Goal: Task Accomplishment & Management: Manage account settings

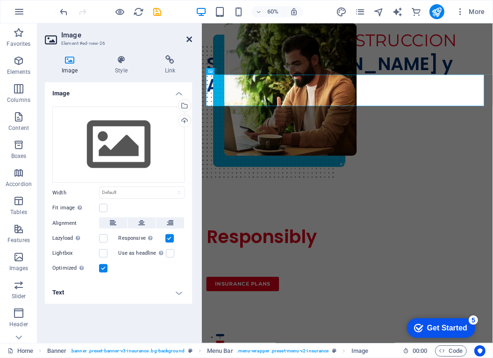
click at [190, 40] on icon at bounding box center [190, 39] width 6 height 7
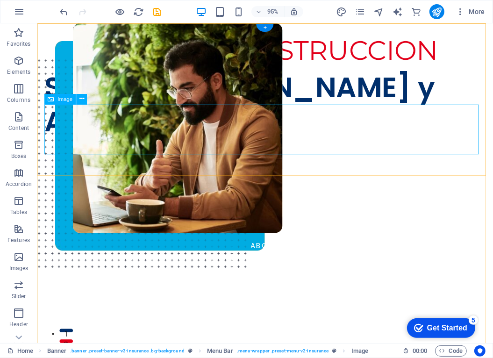
click at [262, 145] on figure at bounding box center [276, 197] width 465 height 105
click at [82, 101] on icon at bounding box center [82, 98] width 5 height 9
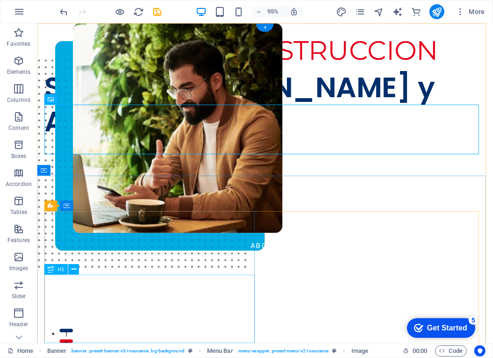
click at [181, 338] on div "Insuring More Responsibly" at bounding box center [156, 362] width 225 height 72
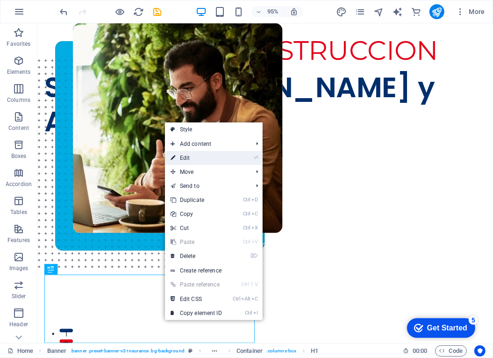
click at [213, 156] on link "⏎ Edit" at bounding box center [196, 158] width 63 height 14
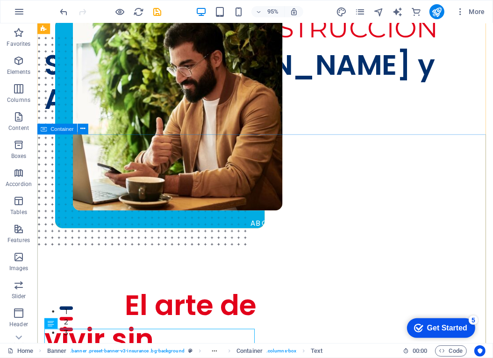
scroll to position [24, 0]
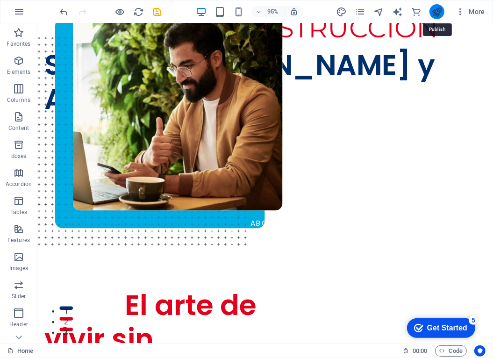
click at [437, 7] on icon "publish" at bounding box center [437, 12] width 11 height 11
click at [437, 10] on icon "publish" at bounding box center [437, 12] width 11 height 11
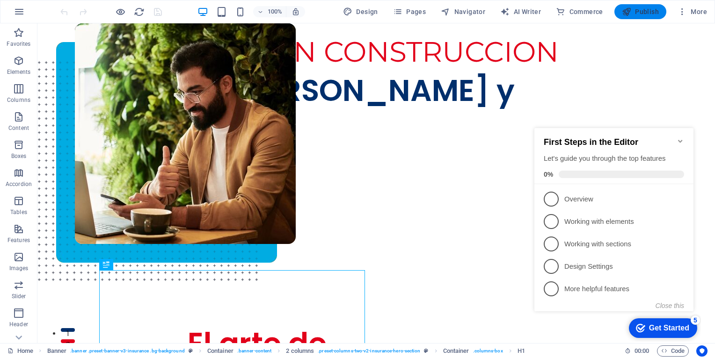
click at [239, 19] on span "Publish" at bounding box center [129, 129] width 221 height 221
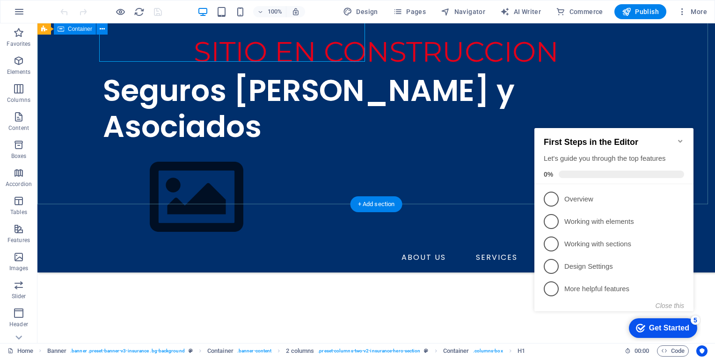
scroll to position [301, 0]
click at [269, 194] on div "INSURANCE COMPANY Insuri El arte de vivir sin preocupaciones Lorem ipsum dolor …" at bounding box center [375, 138] width 677 height 540
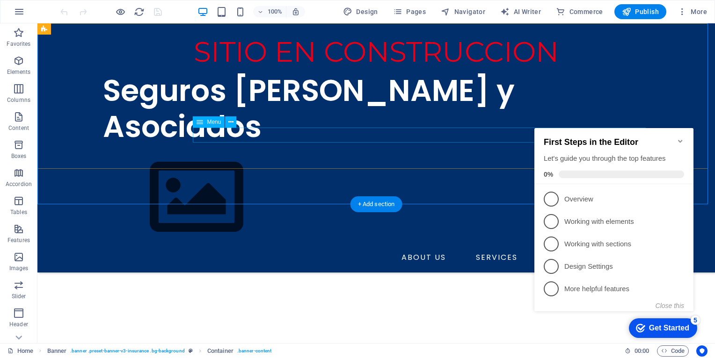
click at [423, 250] on nav "ABOUT US SERVICES NEWS CONTACT" at bounding box center [376, 257] width 546 height 15
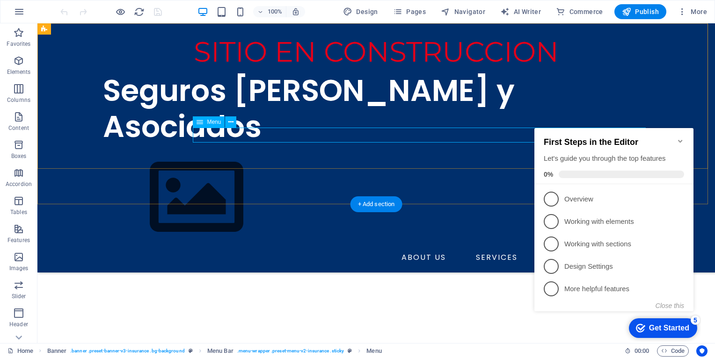
click at [393, 250] on nav "ABOUT US SERVICES NEWS CONTACT" at bounding box center [376, 257] width 546 height 15
click at [0, 0] on icon at bounding box center [0, 0] width 0 height 0
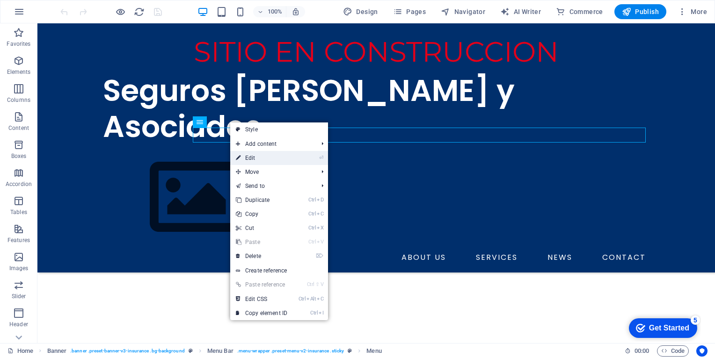
click at [253, 162] on link "⏎ Edit" at bounding box center [261, 158] width 63 height 14
select select "1"
select select
select select "2"
select select
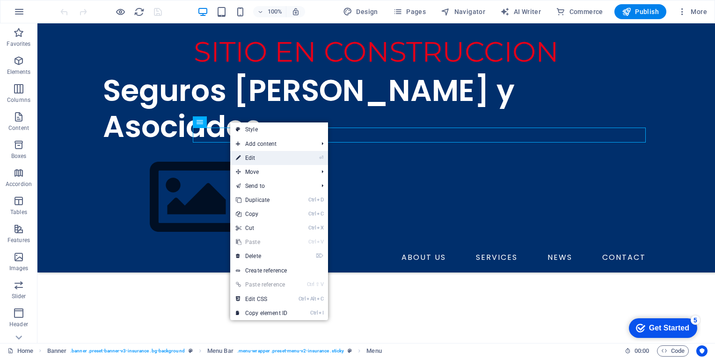
select select "3"
select select
select select "4"
select select
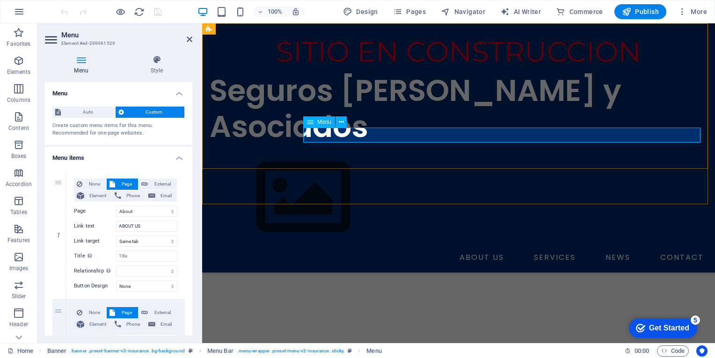
click at [499, 250] on nav "ABOUT US SERVICES NEWS CONTACT" at bounding box center [459, 257] width 498 height 15
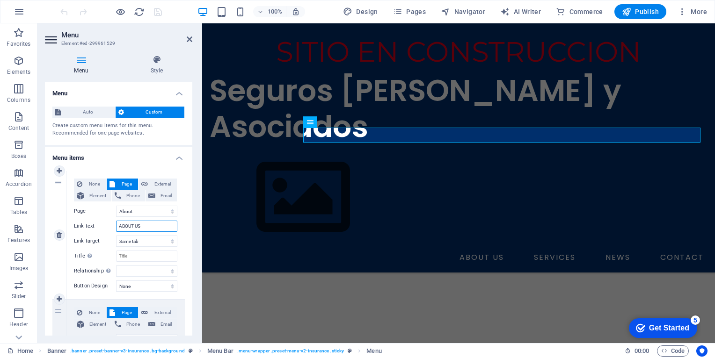
click at [150, 226] on input "ABOUT US" at bounding box center [146, 226] width 61 height 11
type input "A"
select select
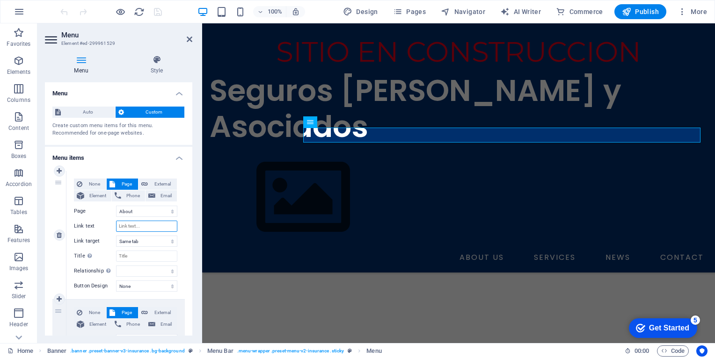
select select
type input "ACERCA DE N"
select select
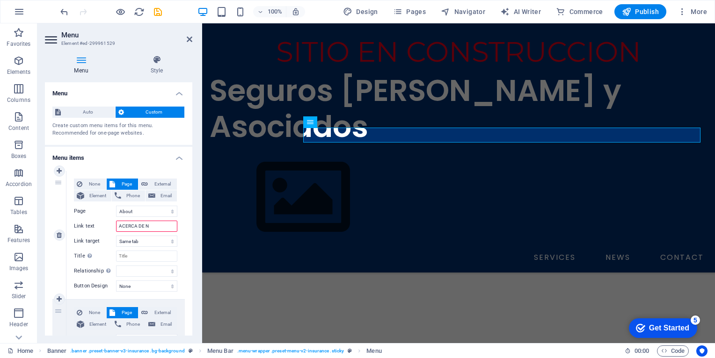
select select
type input "ACERCA D"
select select
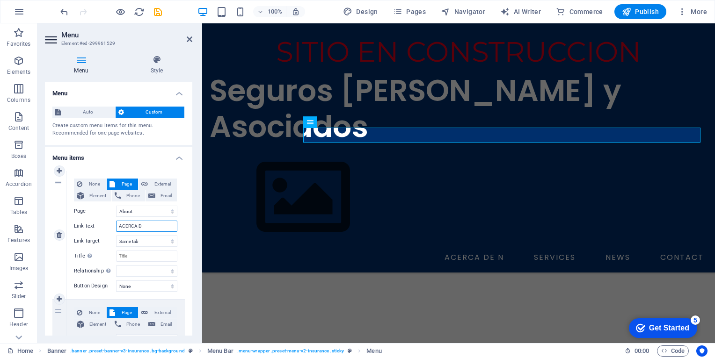
select select
type input "ACERCA DE"
select select
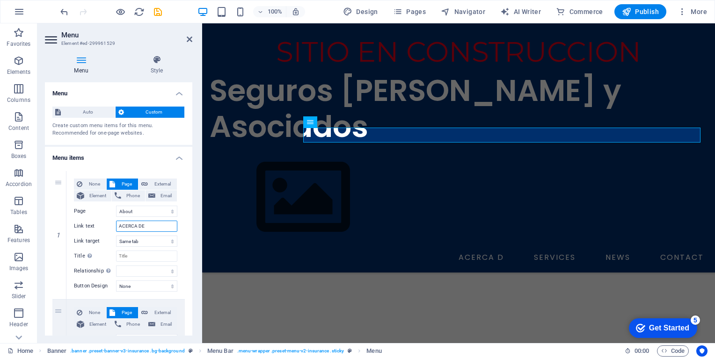
select select
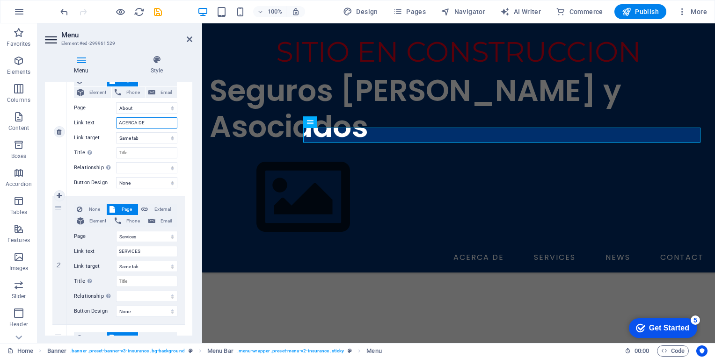
scroll to position [105, 0]
type input "ACERCA DE"
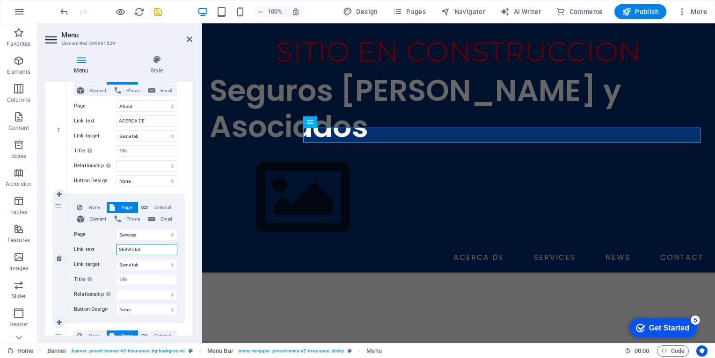
click at [141, 253] on input "SERVICES" at bounding box center [146, 249] width 61 height 11
type input "SERVIC"
select select
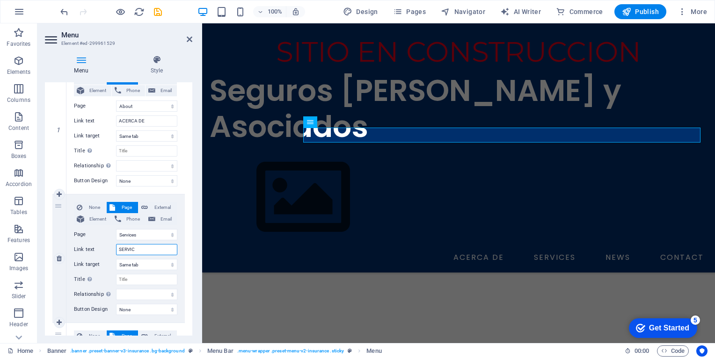
select select
type input "SERVICIOS"
select select
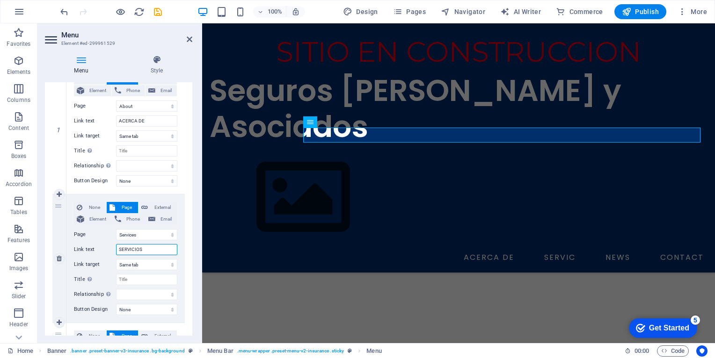
select select
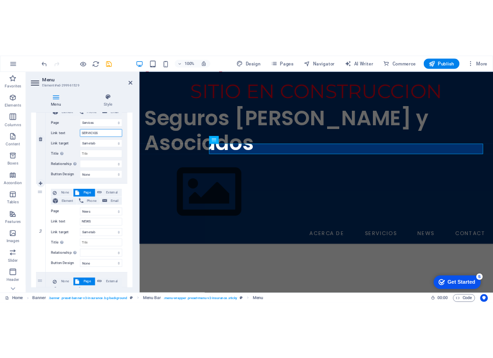
scroll to position [245, 0]
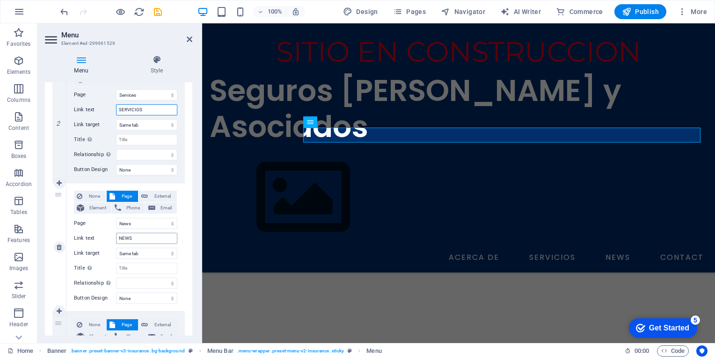
type input "SERVICIOS"
click at [139, 240] on input "NEWS" at bounding box center [146, 238] width 61 height 11
type input "N"
select select
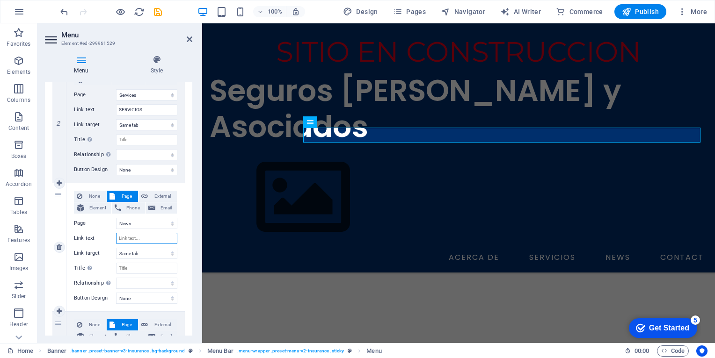
select select
type input "News"
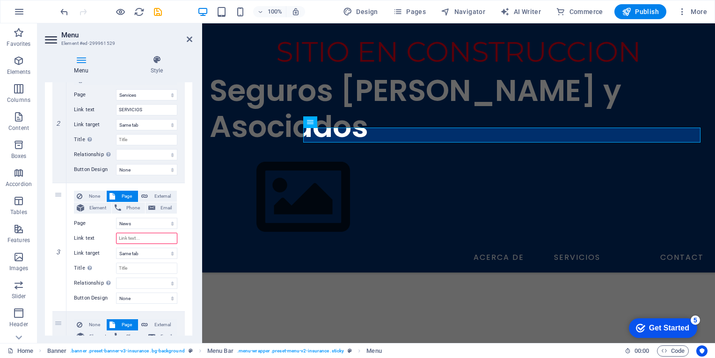
select select
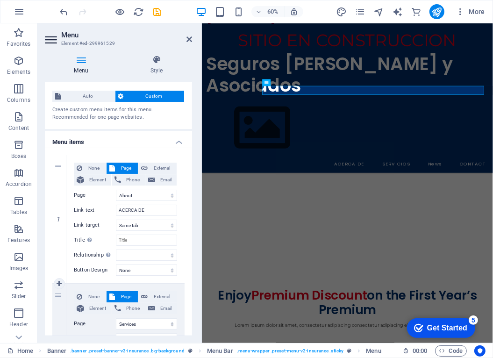
scroll to position [15, 0]
click at [143, 211] on input "ACERCA DE" at bounding box center [146, 210] width 61 height 11
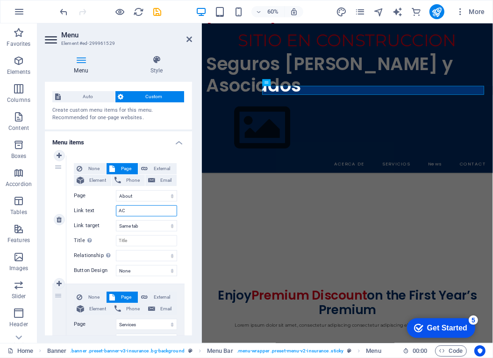
type input "A"
select select
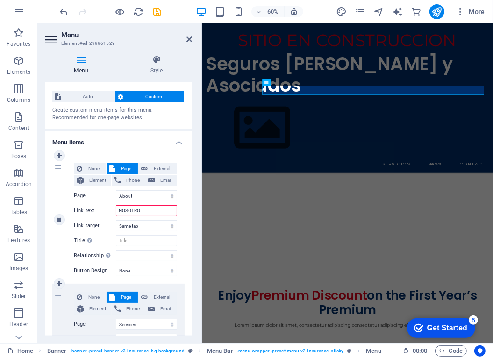
type input "NOSOTROS"
select select
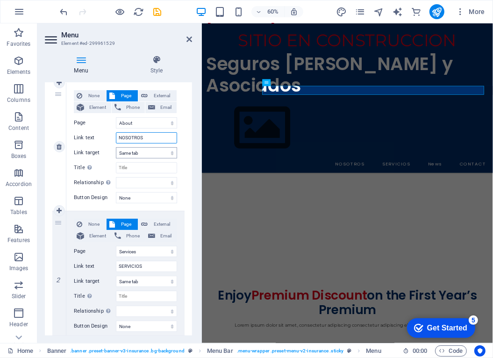
type input "NOSOTROS"
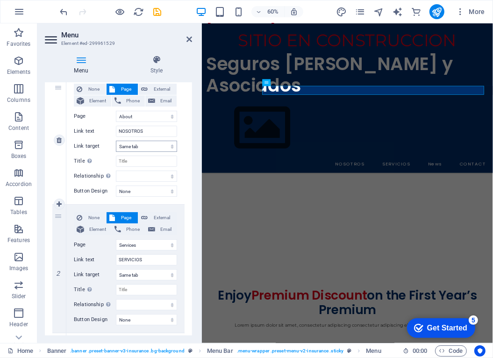
click at [157, 223] on div "None Page External Element Phone Email" at bounding box center [125, 223] width 103 height 23
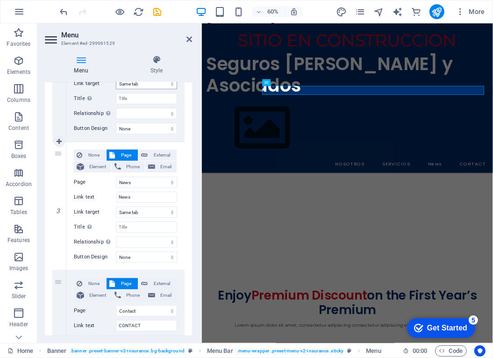
scroll to position [287, 0]
click at [141, 325] on input "CONTACT" at bounding box center [146, 325] width 61 height 11
type input "CONTACTO"
select select
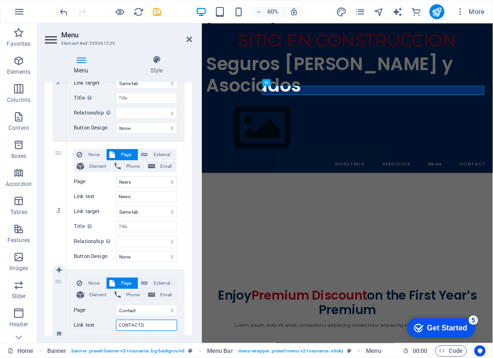
select select
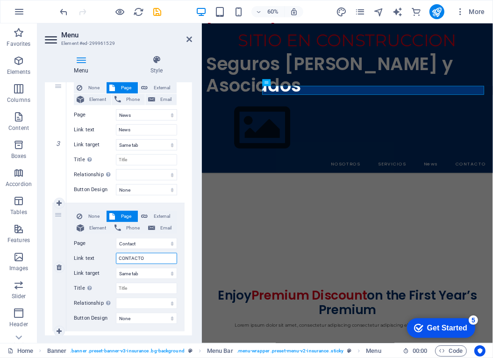
scroll to position [375, 0]
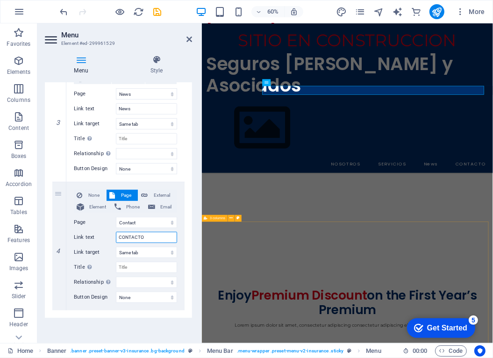
type input "CONTACTO"
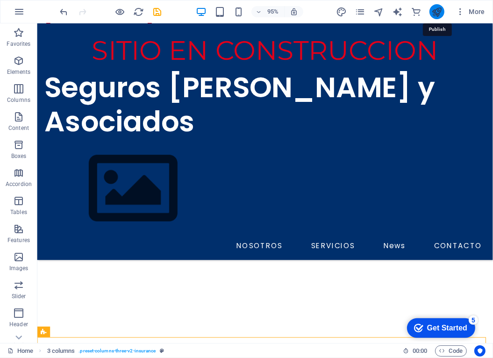
click at [440, 9] on icon "publish" at bounding box center [437, 12] width 11 height 11
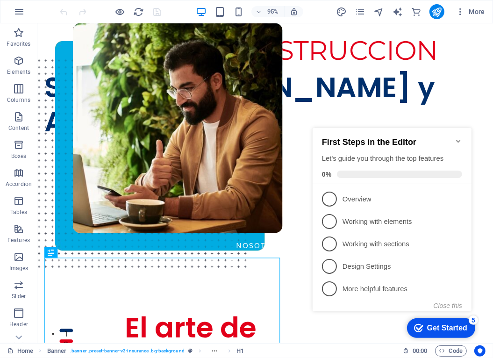
click at [459, 137] on icon "Minimize checklist" at bounding box center [458, 140] width 7 height 7
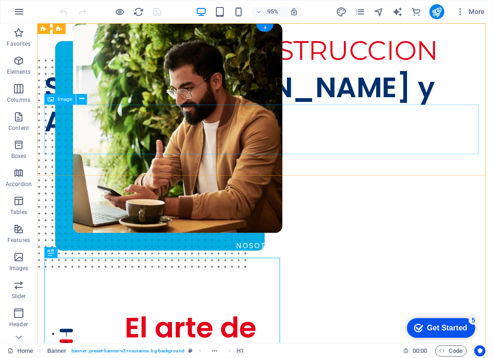
click at [267, 145] on figure at bounding box center [276, 197] width 465 height 105
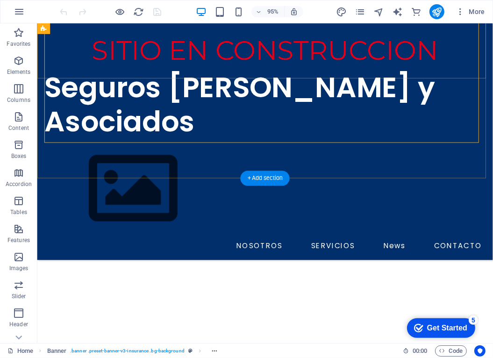
scroll to position [319, 0]
click at [288, 250] on nav "NOSOTROS SERVICIOS News CONTACTO" at bounding box center [276, 257] width 465 height 15
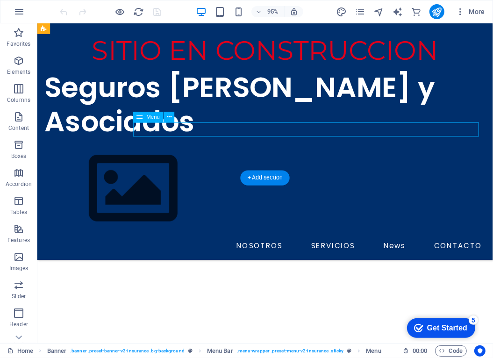
click at [275, 250] on nav "NOSOTROS SERVICIOS News CONTACTO" at bounding box center [276, 257] width 465 height 15
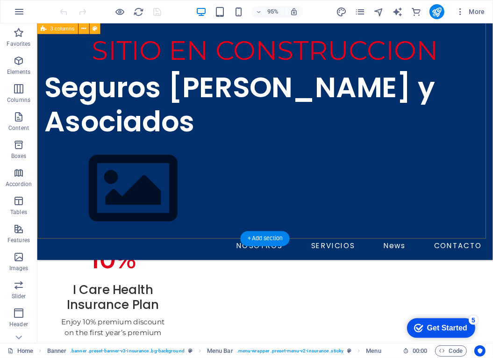
scroll to position [625, 0]
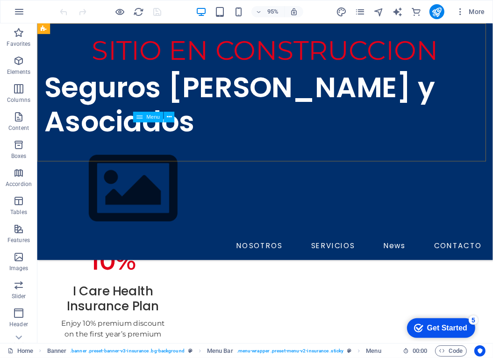
click at [271, 250] on nav "NOSOTROS SERVICIOS News CONTACTO" at bounding box center [276, 257] width 465 height 15
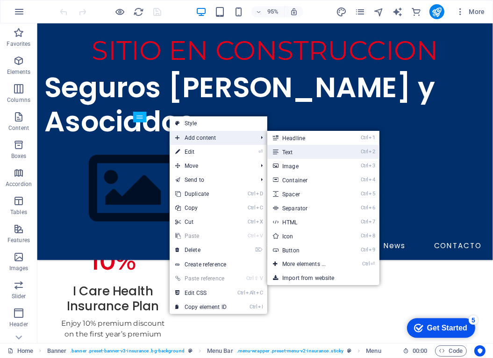
click at [294, 148] on link "Ctrl 2 Text" at bounding box center [306, 152] width 77 height 14
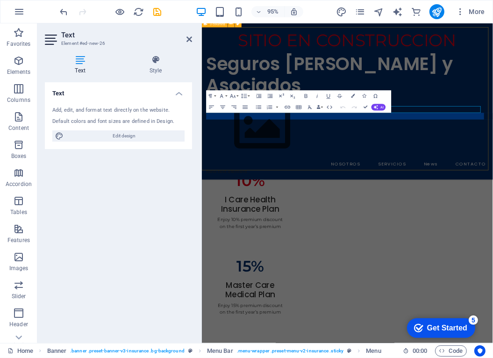
scroll to position [636, 0]
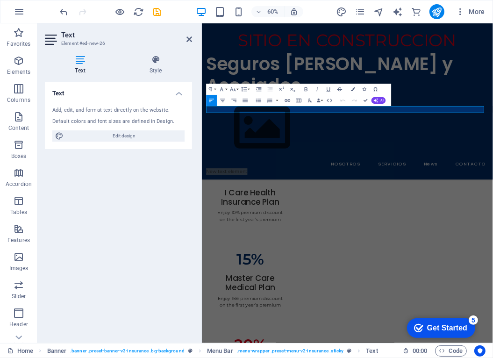
click at [110, 113] on div "Add, edit, and format text directly on the website." at bounding box center [118, 111] width 132 height 8
click at [84, 110] on div "Add, edit, and format text directly on the website." at bounding box center [118, 111] width 132 height 8
click at [93, 135] on span "Edit design" at bounding box center [124, 135] width 116 height 11
select select "px"
select select "400"
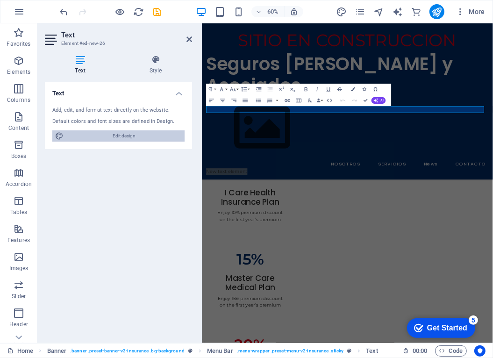
select select "px"
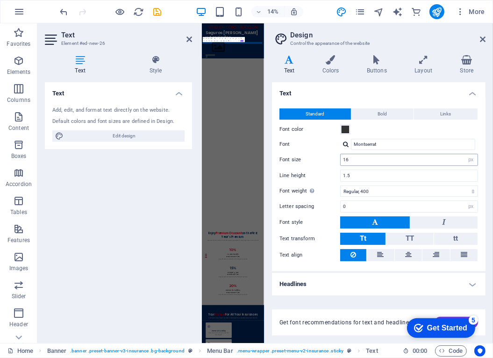
scroll to position [2254, 0]
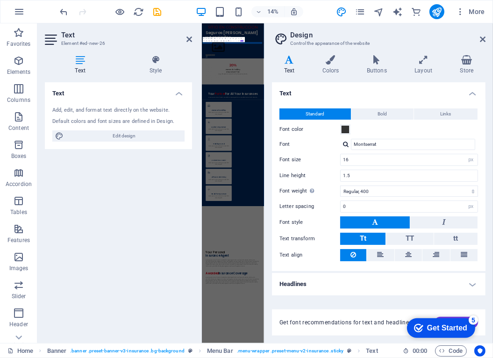
drag, startPoint x: 463, startPoint y: 25, endPoint x: 385, endPoint y: 84, distance: 97.8
click at [482, 36] on icon at bounding box center [483, 39] width 6 height 7
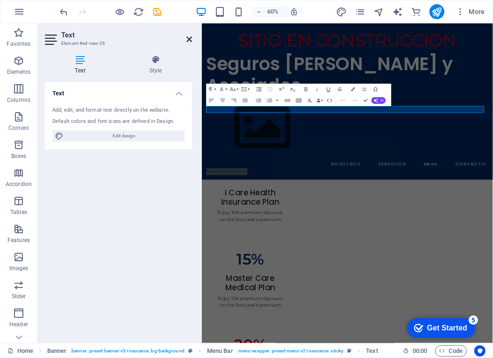
click at [187, 38] on icon at bounding box center [190, 39] width 6 height 7
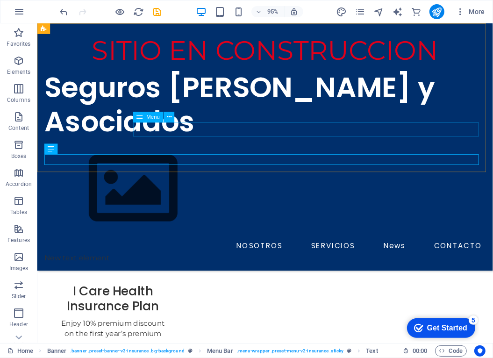
click at [268, 250] on nav "NOSOTROS SERVICIOS News CONTACTO" at bounding box center [276, 257] width 465 height 15
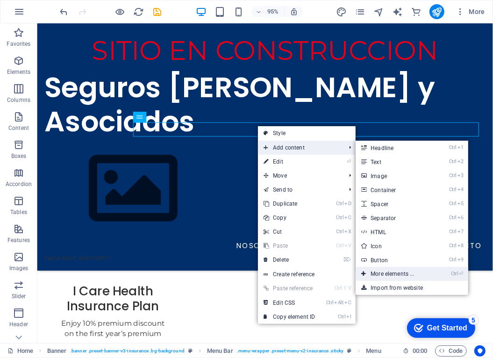
click at [376, 272] on link "Ctrl ⏎ More elements ..." at bounding box center [394, 274] width 77 height 14
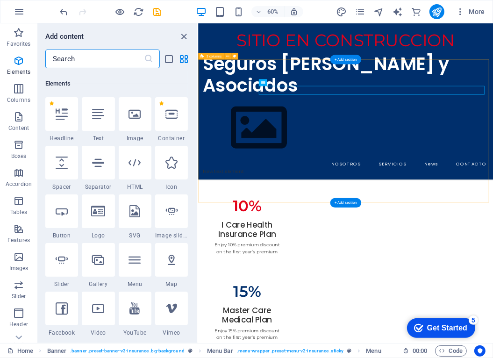
scroll to position [99, 0]
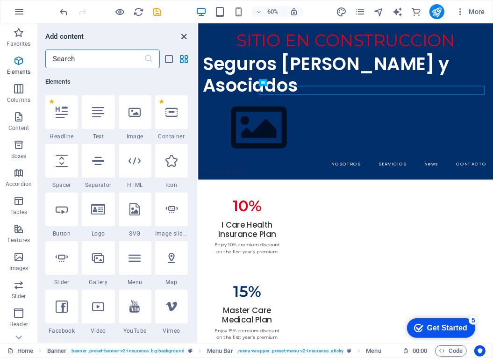
click at [181, 36] on icon "close panel" at bounding box center [184, 36] width 11 height 11
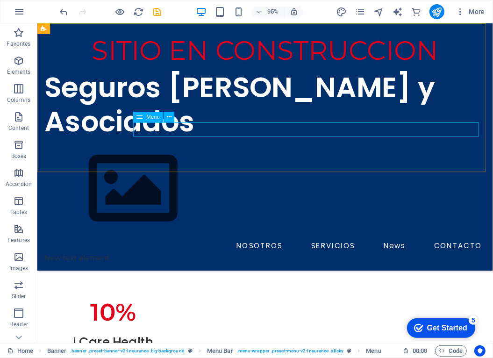
click at [271, 250] on nav "NOSOTROS SERVICIOS News CONTACTO" at bounding box center [276, 257] width 465 height 15
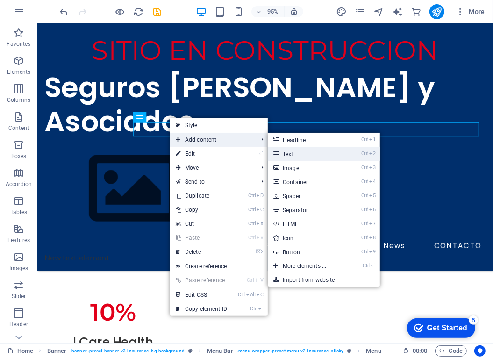
click at [294, 151] on link "Ctrl 2 Text" at bounding box center [306, 154] width 77 height 14
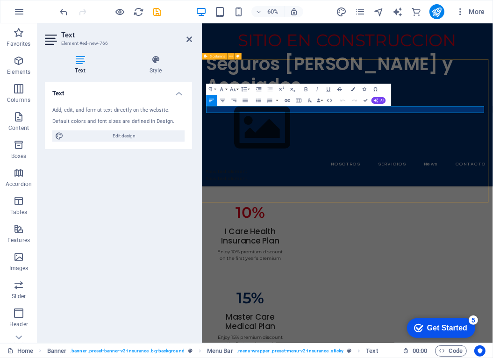
scroll to position [594, 0]
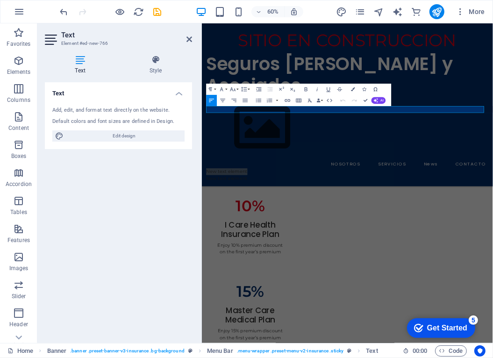
click at [118, 128] on div "Add, edit, and format text directly on the website. Default colors and font siz…" at bounding box center [118, 124] width 147 height 50
click at [253, 265] on p "New text element" at bounding box center [444, 270] width 470 height 11
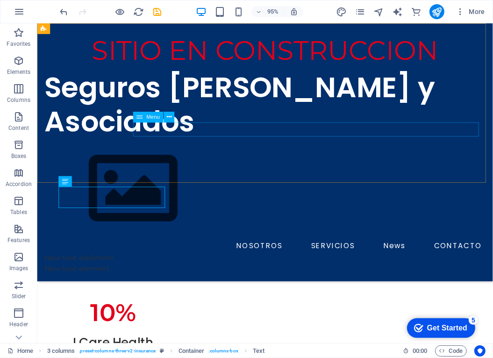
click at [273, 250] on nav "NOSOTROS SERVICIOS News CONTACTO" at bounding box center [276, 257] width 465 height 15
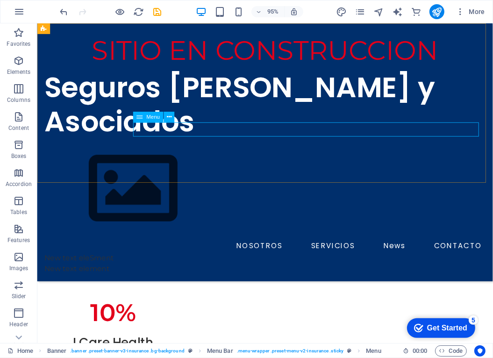
click at [282, 250] on nav "NOSOTROS SERVICIOS News CONTACTO" at bounding box center [276, 257] width 465 height 15
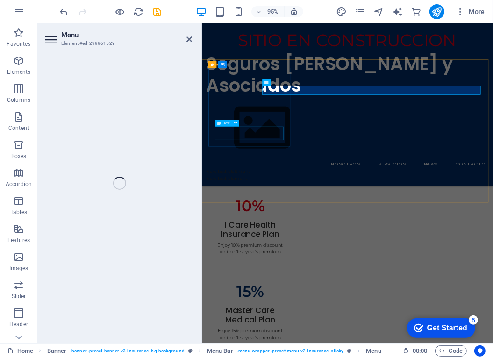
select select "1"
select select
select select "2"
select select
select select "3"
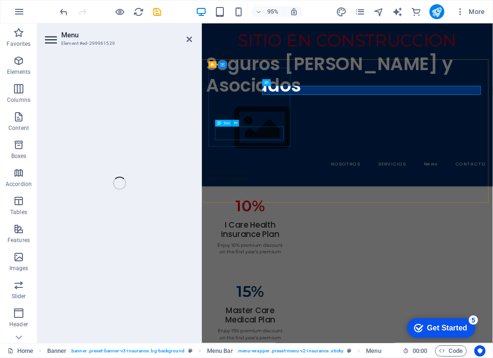
select select
select select "4"
select select
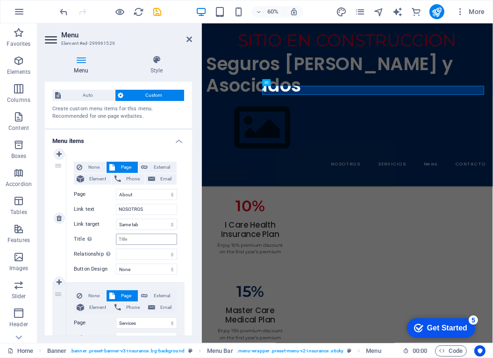
scroll to position [17, 0]
click at [123, 237] on input "Title Additional link description, should not be the same as the link text. The…" at bounding box center [146, 239] width 61 height 11
type input "E"
select select
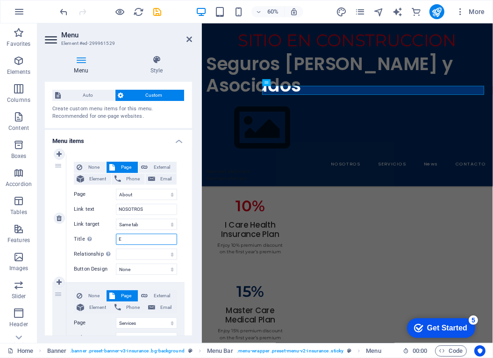
select select
type input "Somos tu enlace directo con AXA Seguros"
select select
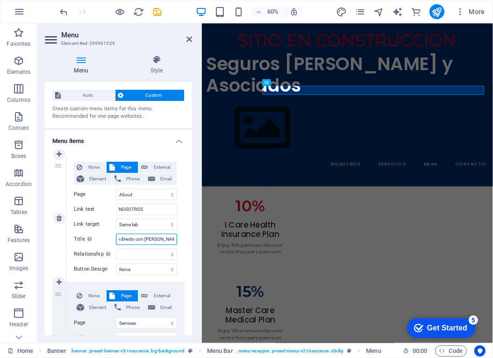
select select
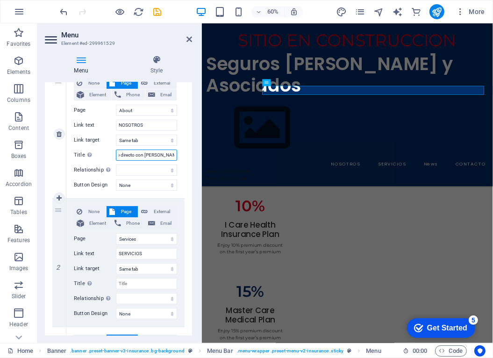
type input "Somos tu enlace directo con AXA Seguros"
click at [120, 261] on div "None Page External Element Phone Email Page Home About Services News Contact Le…" at bounding box center [125, 255] width 103 height 98
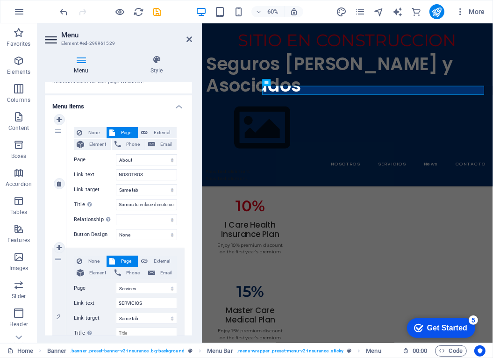
scroll to position [51, 0]
click at [90, 144] on span "Element" at bounding box center [98, 144] width 22 height 11
select select
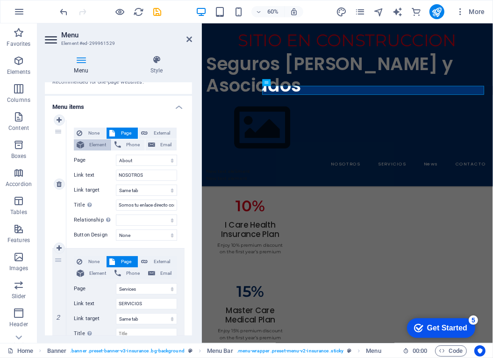
select select
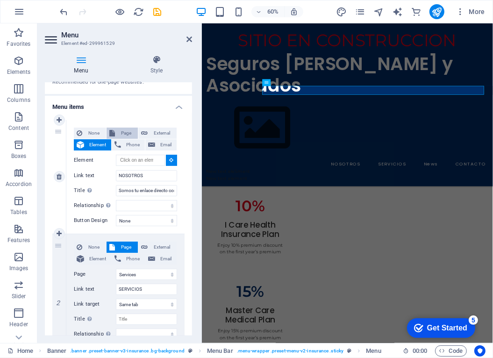
click at [116, 134] on button "Page" at bounding box center [122, 133] width 31 height 11
select select
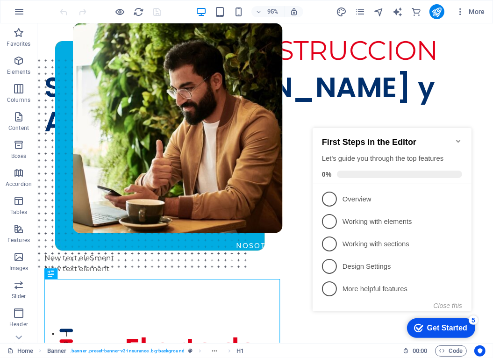
click at [459, 137] on icon "Minimize checklist" at bounding box center [458, 140] width 7 height 7
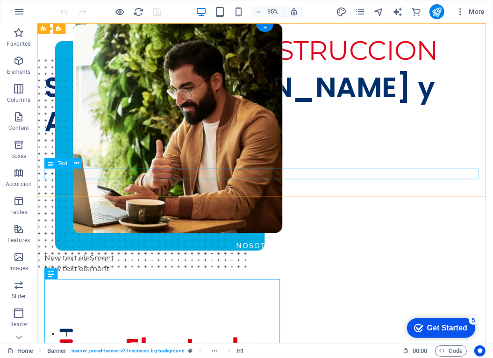
click at [97, 265] on div "New text eleSment" at bounding box center [276, 270] width 465 height 11
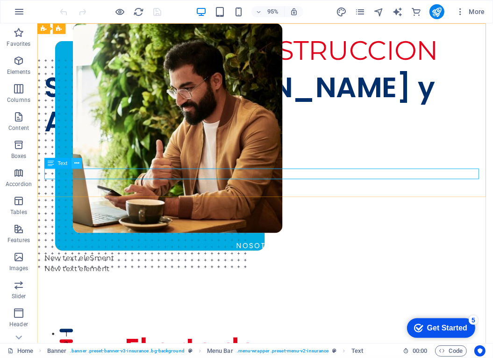
click at [79, 165] on icon at bounding box center [76, 163] width 5 height 9
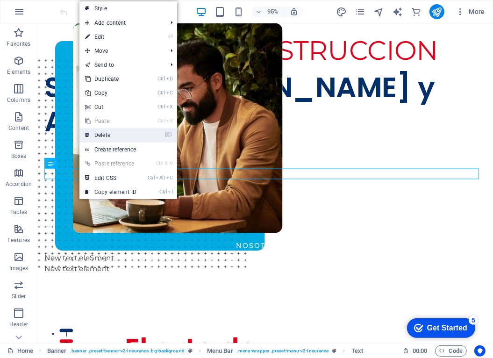
click at [107, 132] on link "⌦ Delete" at bounding box center [111, 135] width 63 height 14
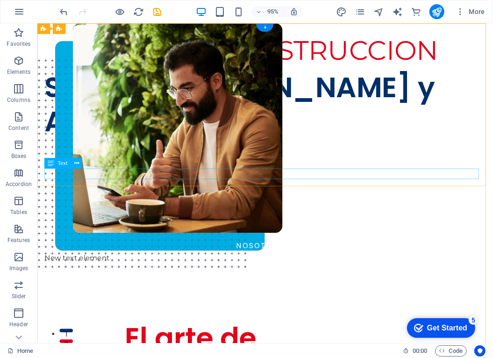
click at [96, 265] on div "New text element" at bounding box center [276, 270] width 465 height 11
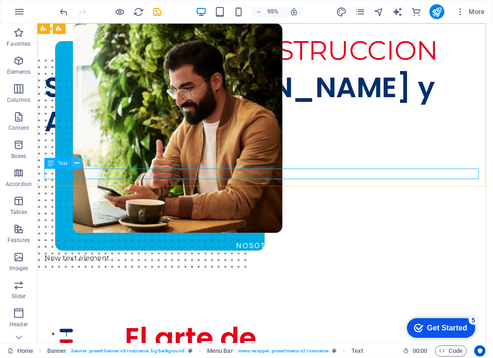
click at [77, 163] on icon at bounding box center [76, 163] width 5 height 9
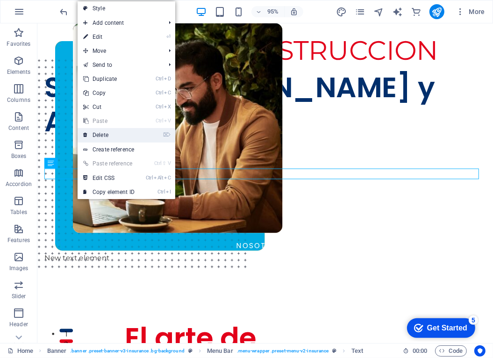
click at [97, 135] on link "⌦ Delete" at bounding box center [109, 135] width 63 height 14
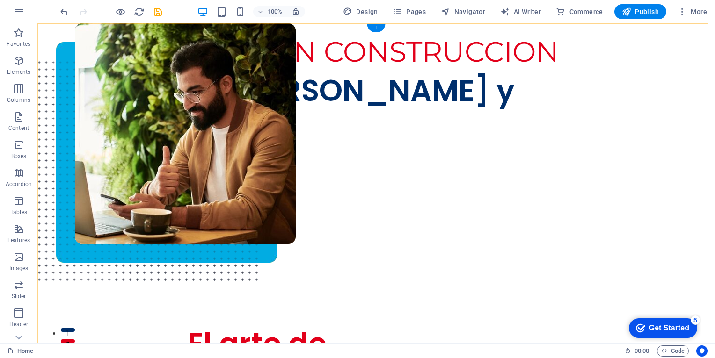
click at [375, 29] on div "+" at bounding box center [376, 28] width 18 height 8
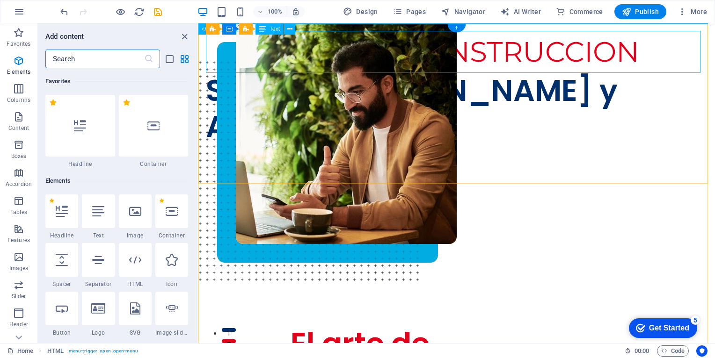
scroll to position [1636, 0]
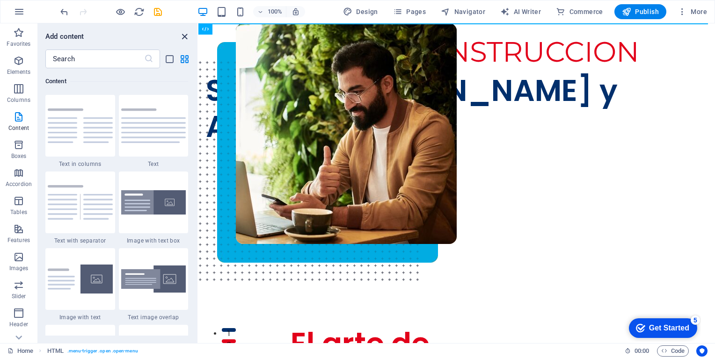
click at [184, 33] on icon "close panel" at bounding box center [184, 36] width 11 height 11
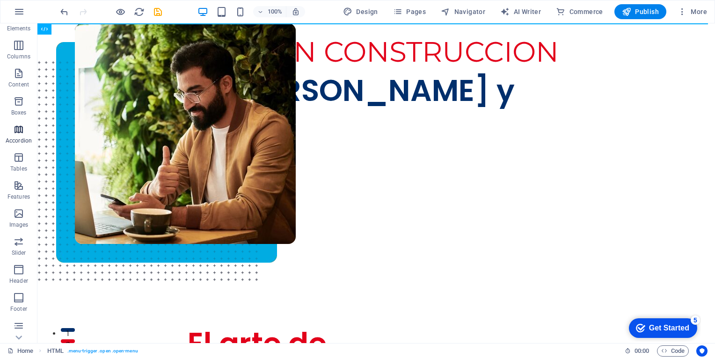
click at [20, 189] on icon "button" at bounding box center [18, 185] width 11 height 11
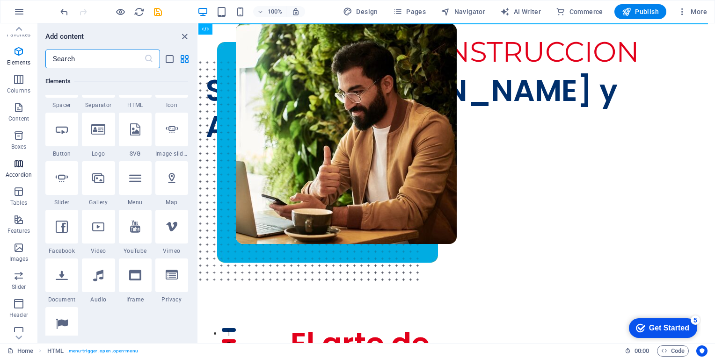
scroll to position [0, 0]
click at [184, 35] on icon "close panel" at bounding box center [184, 36] width 11 height 11
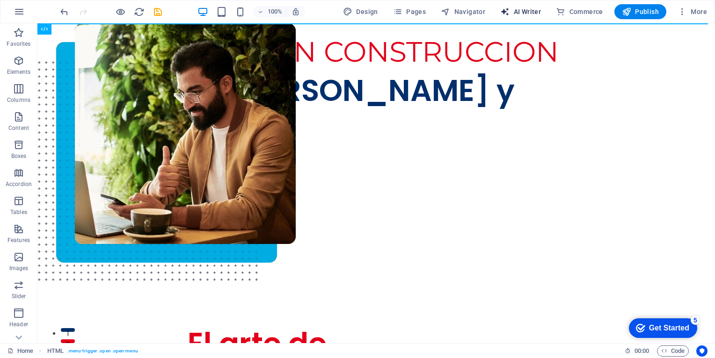
click at [493, 11] on span "AI Writer" at bounding box center [520, 11] width 41 height 9
select select "English"
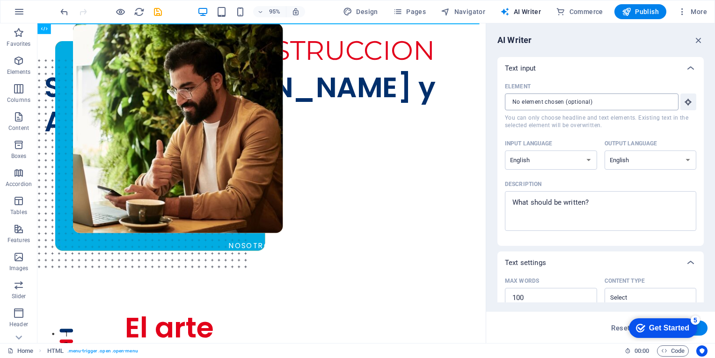
click at [493, 102] on input "Element ​ You can only choose headline and text elements. Existing text in the …" at bounding box center [588, 102] width 167 height 17
click at [493, 37] on icon "button" at bounding box center [698, 40] width 10 height 10
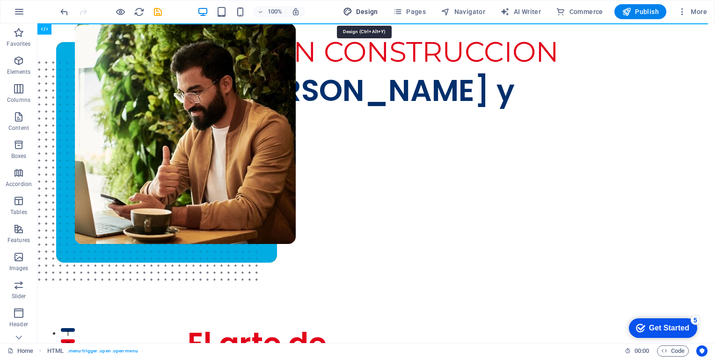
click at [366, 14] on span "Design" at bounding box center [360, 11] width 35 height 9
select select "px"
select select "400"
select select "px"
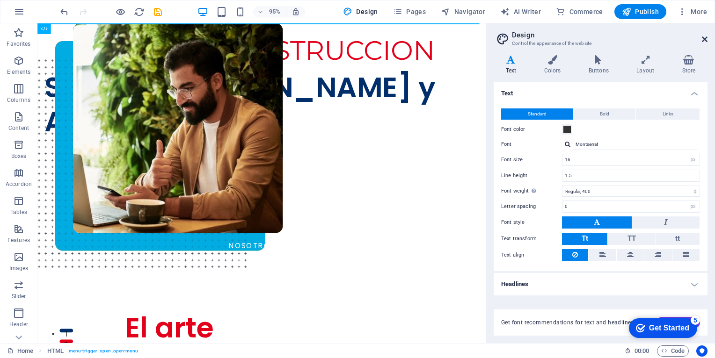
click at [493, 38] on icon at bounding box center [705, 39] width 6 height 7
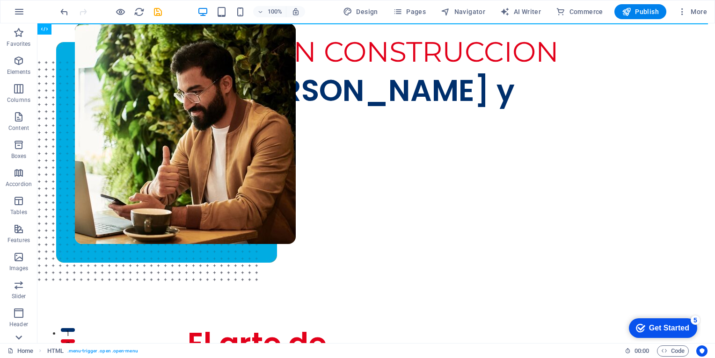
click at [20, 334] on icon at bounding box center [18, 337] width 13 height 13
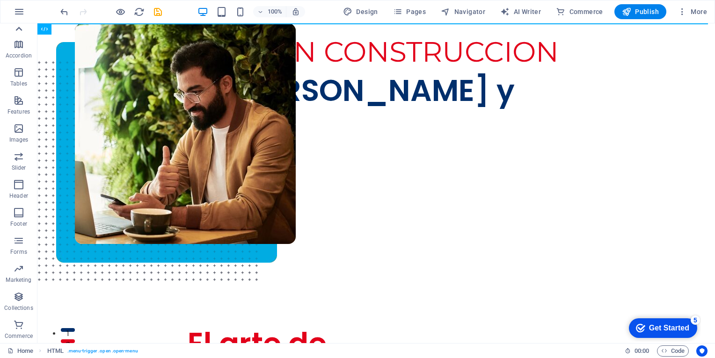
click at [19, 29] on icon at bounding box center [18, 28] width 13 height 13
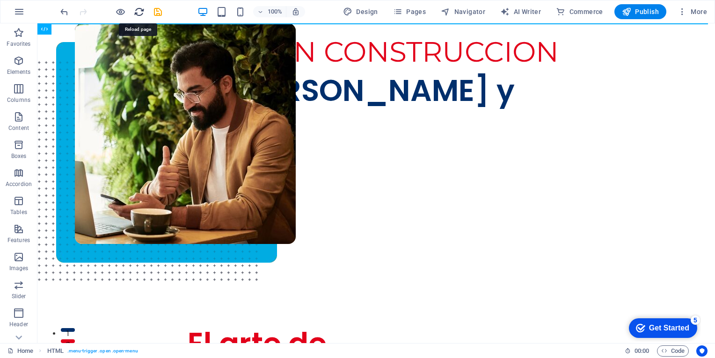
drag, startPoint x: 138, startPoint y: 13, endPoint x: 361, endPoint y: 15, distance: 222.6
click at [138, 13] on icon "reload" at bounding box center [139, 12] width 11 height 11
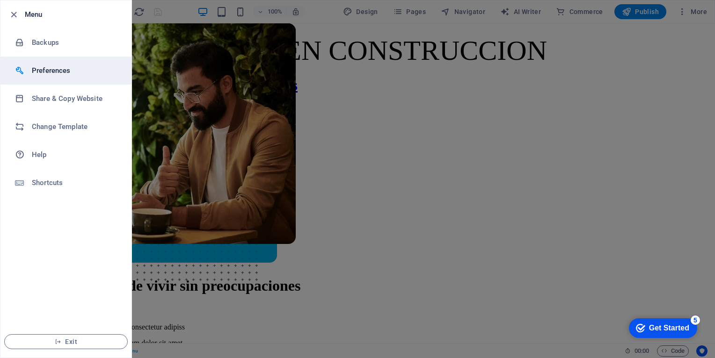
click at [54, 65] on h6 "Preferences" at bounding box center [75, 70] width 87 height 11
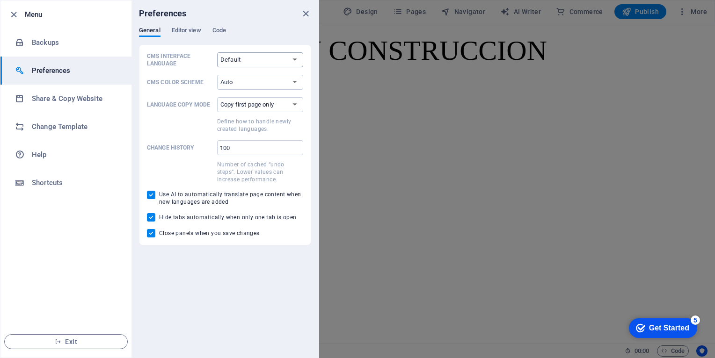
click at [282, 60] on select "Default Deutsch English Español Français Magyar Italiano Nederlands Polski Port…" at bounding box center [260, 59] width 86 height 15
select select "es"
click at [217, 52] on select "Default Deutsch English Español Français Magyar Italiano Nederlands Polski Port…" at bounding box center [260, 59] width 86 height 15
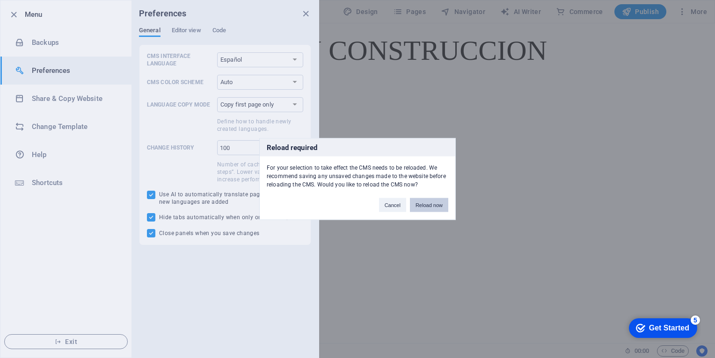
click at [426, 205] on button "Reload now" at bounding box center [429, 205] width 38 height 14
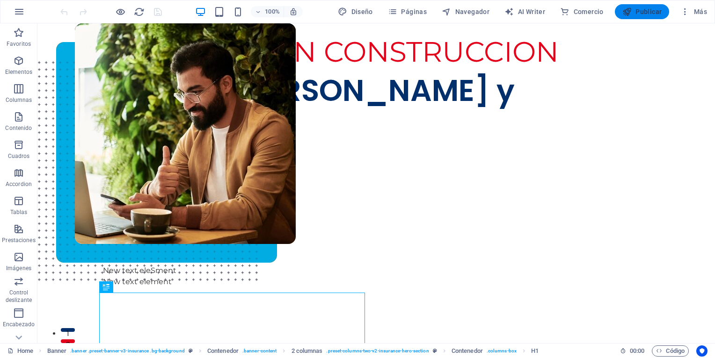
click at [629, 15] on icon "button" at bounding box center [626, 11] width 9 height 9
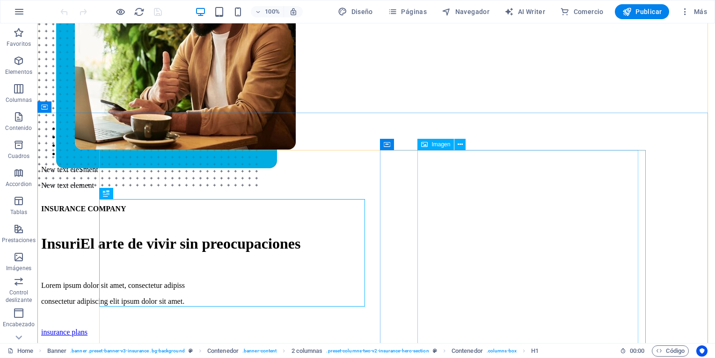
scroll to position [95, 0]
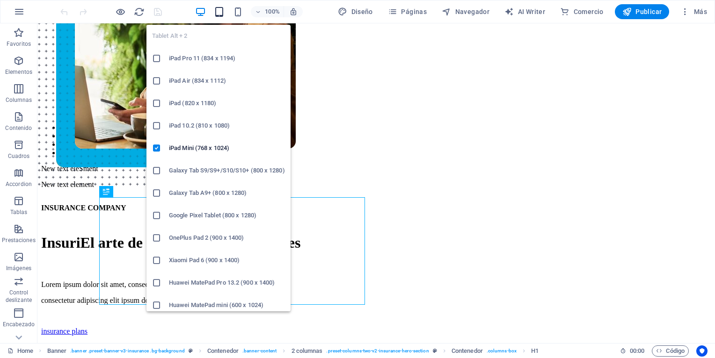
click at [0, 0] on icon "button" at bounding box center [0, 0] width 0 height 0
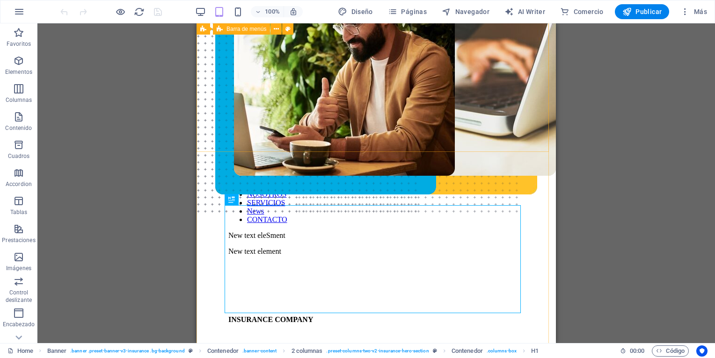
scroll to position [0, 0]
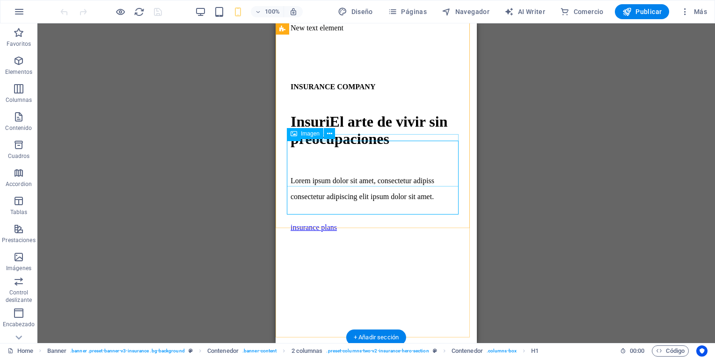
scroll to position [327, 0]
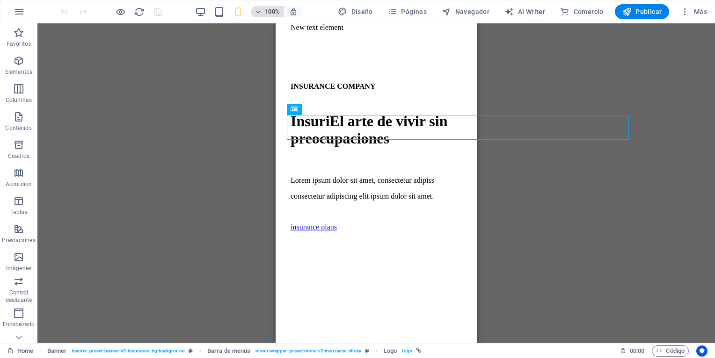
click at [0, 0] on icon "button" at bounding box center [0, 0] width 0 height 0
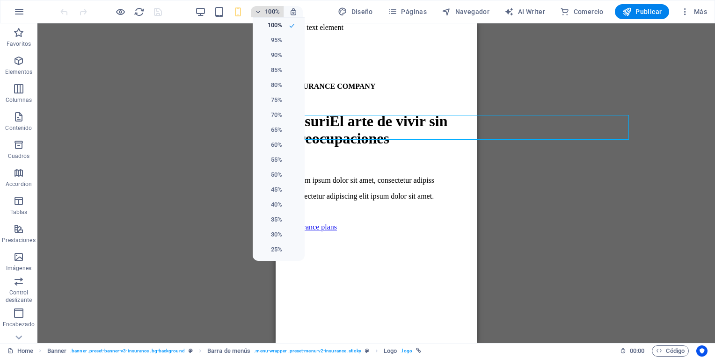
click at [260, 13] on div at bounding box center [357, 179] width 715 height 358
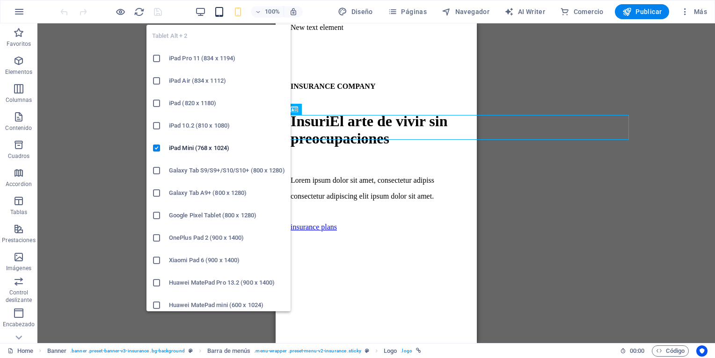
click at [0, 0] on icon "button" at bounding box center [0, 0] width 0 height 0
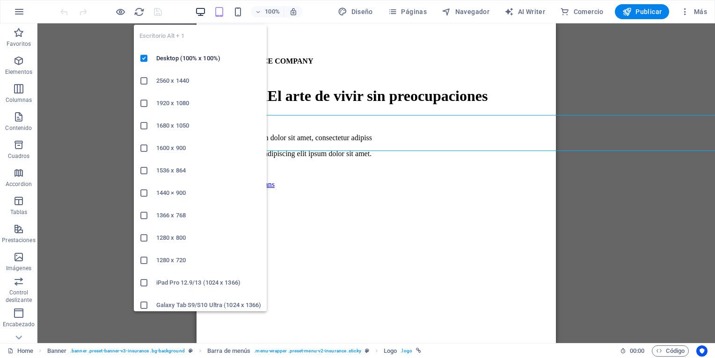
click at [0, 0] on icon "button" at bounding box center [0, 0] width 0 height 0
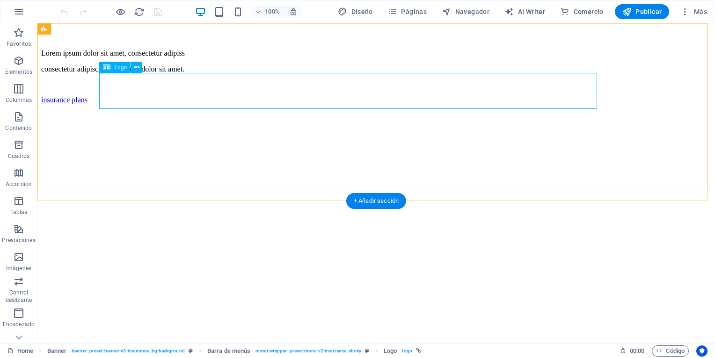
click at [136, 68] on icon at bounding box center [136, 68] width 5 height 10
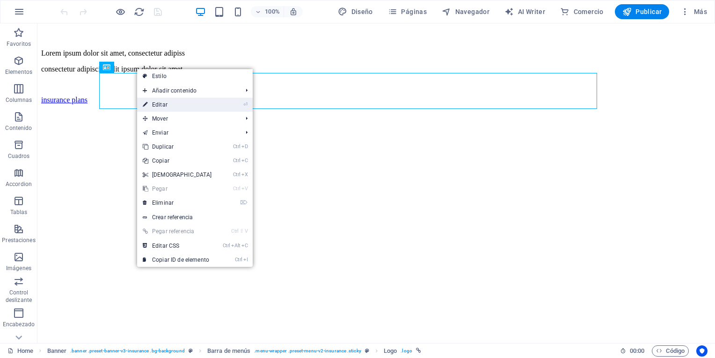
click at [157, 105] on link "⏎ Editar" at bounding box center [177, 105] width 80 height 14
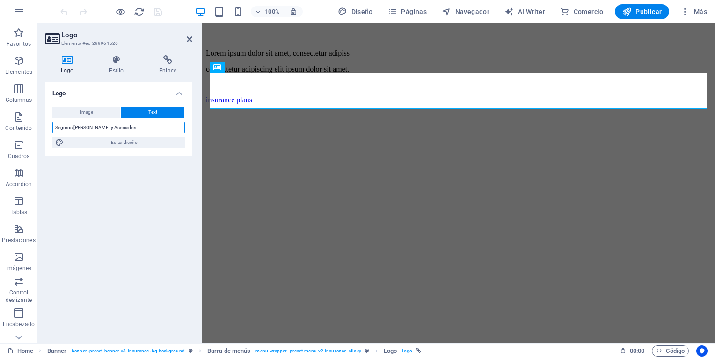
click at [137, 128] on input "Seguros [PERSON_NAME] y Asociados" at bounding box center [118, 127] width 132 height 11
click at [106, 114] on button "Image" at bounding box center [86, 112] width 68 height 11
select select "DISABLED_OPTION_VALUE"
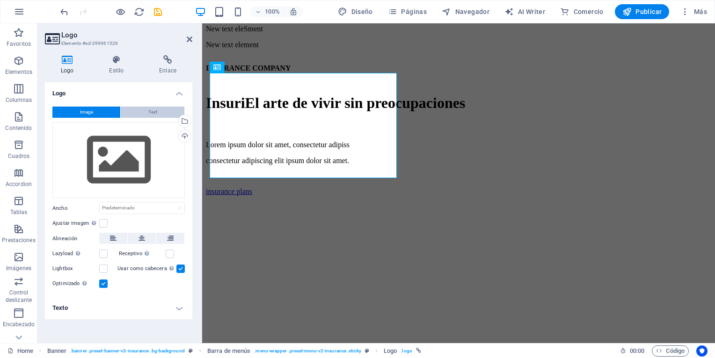
click at [145, 111] on button "Text" at bounding box center [153, 112] width 64 height 11
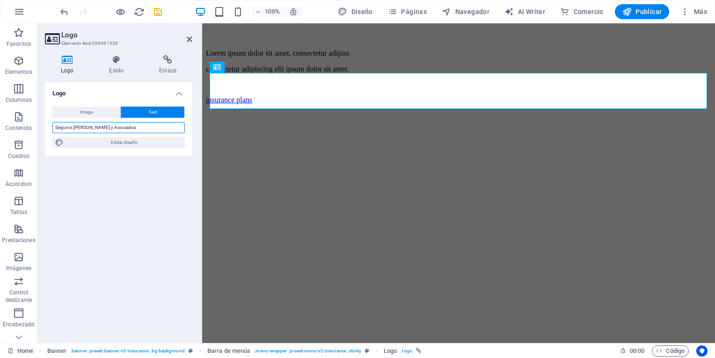
click at [134, 128] on input "Seguros [PERSON_NAME] y Asociados" at bounding box center [118, 127] width 132 height 11
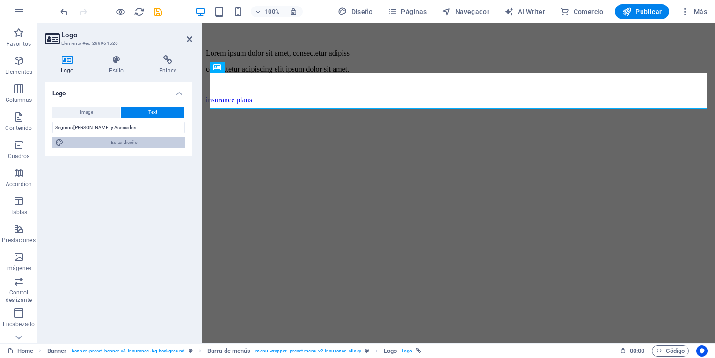
click at [127, 140] on span "Editar diseño" at bounding box center [124, 142] width 116 height 11
select select "px"
select select "400"
select select "px"
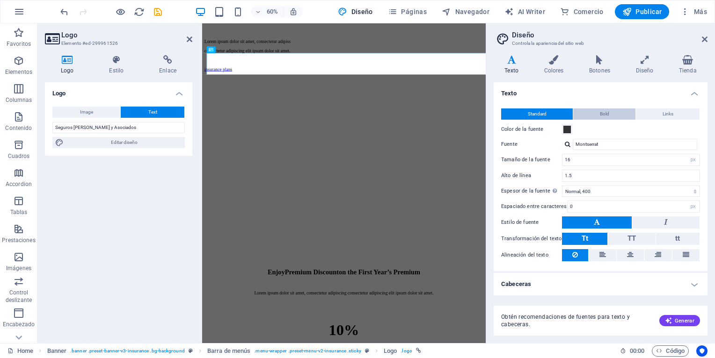
click at [589, 117] on button "Bold" at bounding box center [604, 114] width 62 height 11
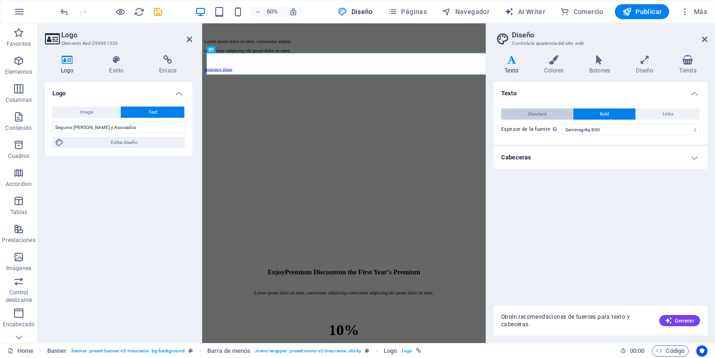
click at [557, 113] on button "Standard" at bounding box center [537, 114] width 72 height 11
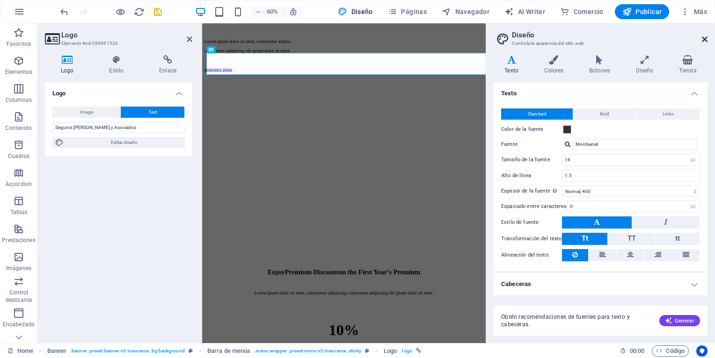
click at [705, 38] on icon at bounding box center [705, 39] width 6 height 7
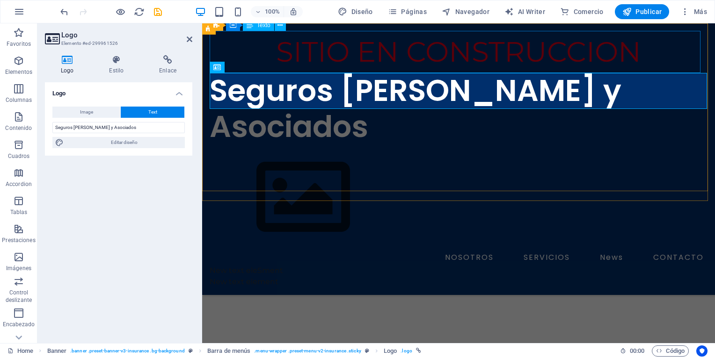
click at [290, 50] on div "SITIO EN CONSTRUCCION" at bounding box center [459, 52] width 498 height 42
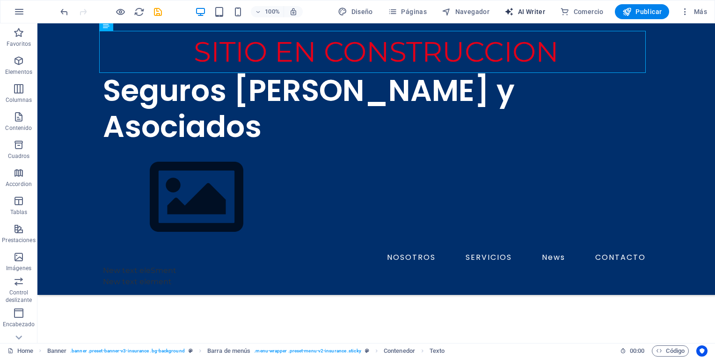
click at [521, 14] on span "AI Writer" at bounding box center [524, 11] width 41 height 9
select select "English"
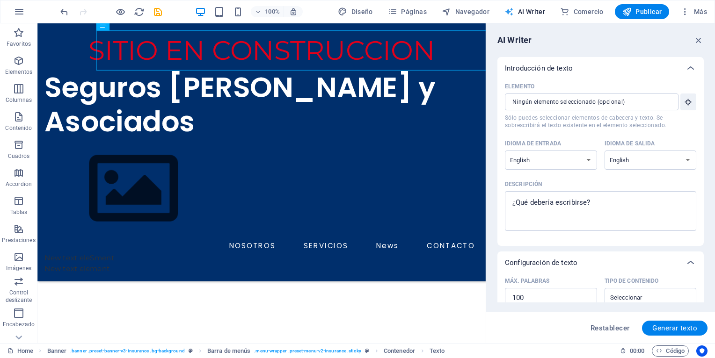
scroll to position [0, 0]
click at [562, 104] on input "Elemento ​ Sólo puedes seleccionar elementos de cabecera y texto. Se sobrescrib…" at bounding box center [588, 102] width 167 height 17
click at [552, 106] on input "Elemento ​ Sólo puedes seleccionar elementos de cabecera y texto. Se sobrescrib…" at bounding box center [588, 102] width 167 height 17
click at [553, 100] on input "Elemento ​ Sólo puedes seleccionar elementos de cabecera y texto. Se sobrescrib…" at bounding box center [588, 102] width 167 height 17
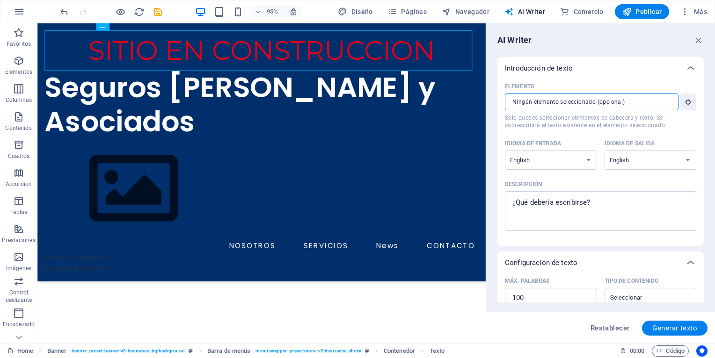
click at [553, 100] on input "Elemento ​ Sólo puedes seleccionar elementos de cabecera y texto. Se sobrescrib…" at bounding box center [588, 102] width 167 height 17
